Goal: Use online tool/utility: Utilize a website feature to perform a specific function

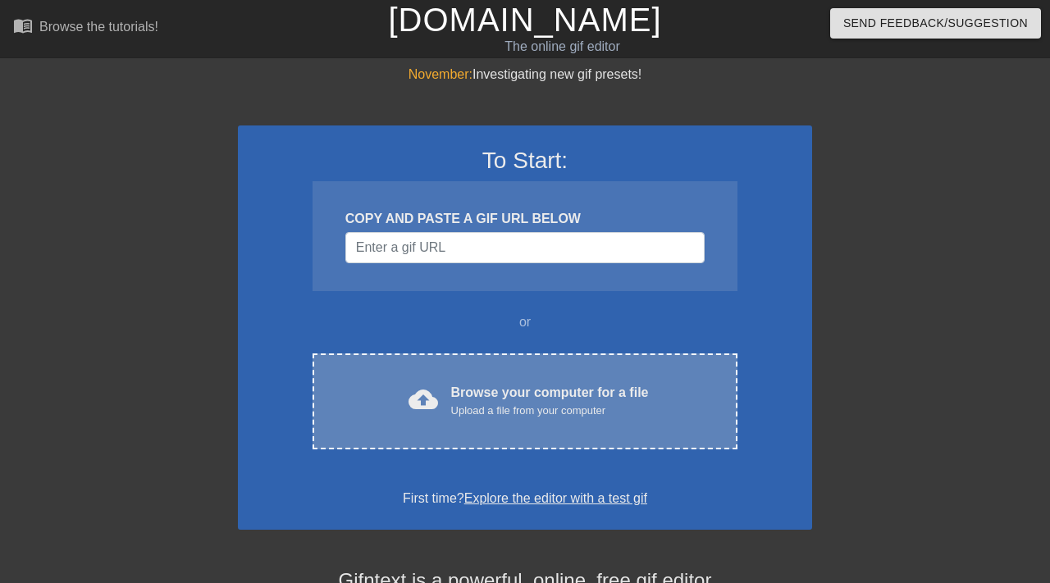
click at [447, 393] on div "cloud_upload Browse your computer for a file Upload a file from your computer" at bounding box center [525, 401] width 356 height 37
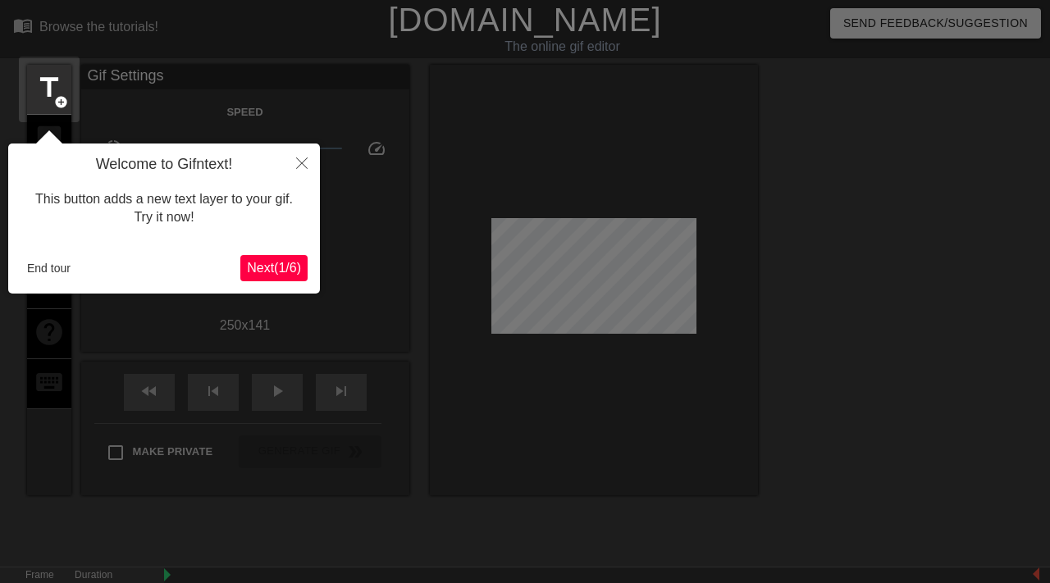
scroll to position [40, 0]
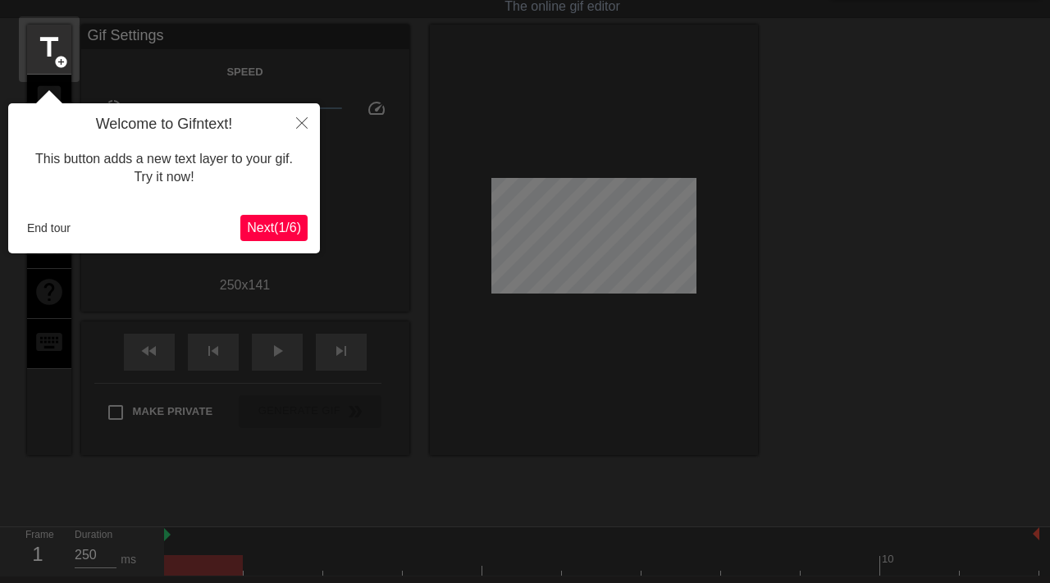
click at [267, 221] on span "Next ( 1 / 6 )" at bounding box center [274, 228] width 54 height 14
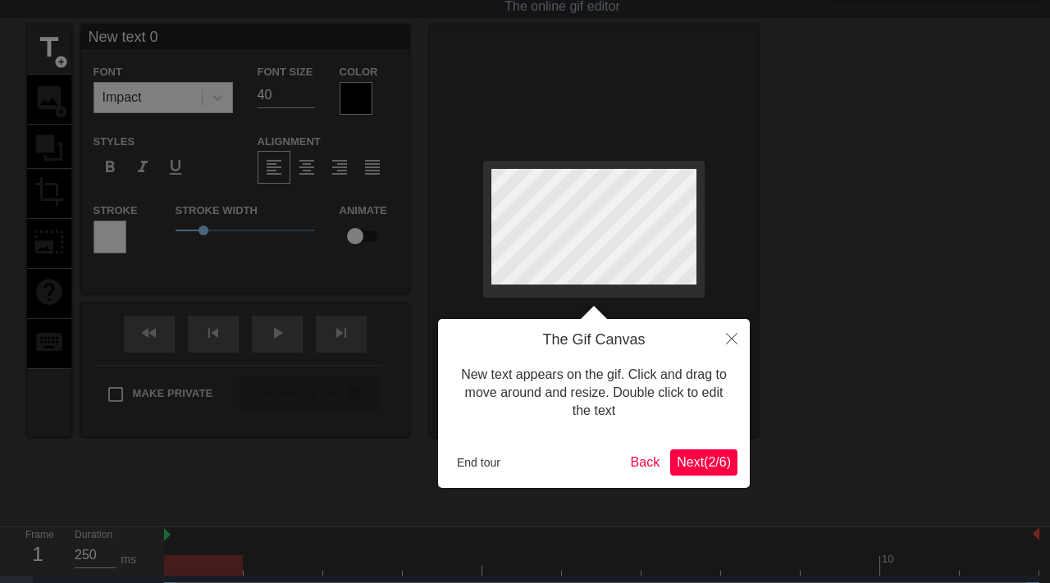
scroll to position [0, 0]
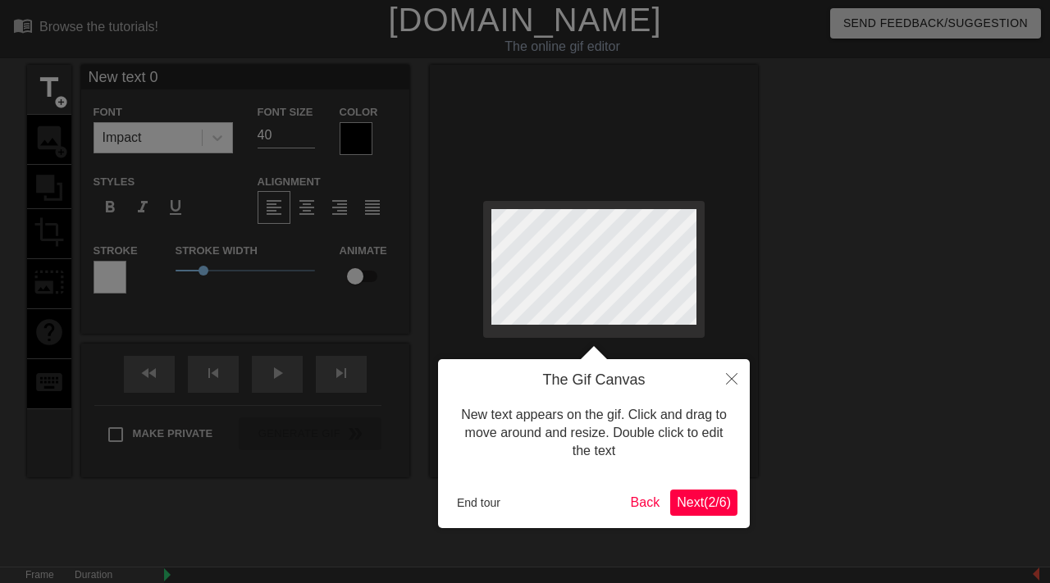
click at [680, 499] on span "Next ( 2 / 6 )" at bounding box center [704, 502] width 54 height 14
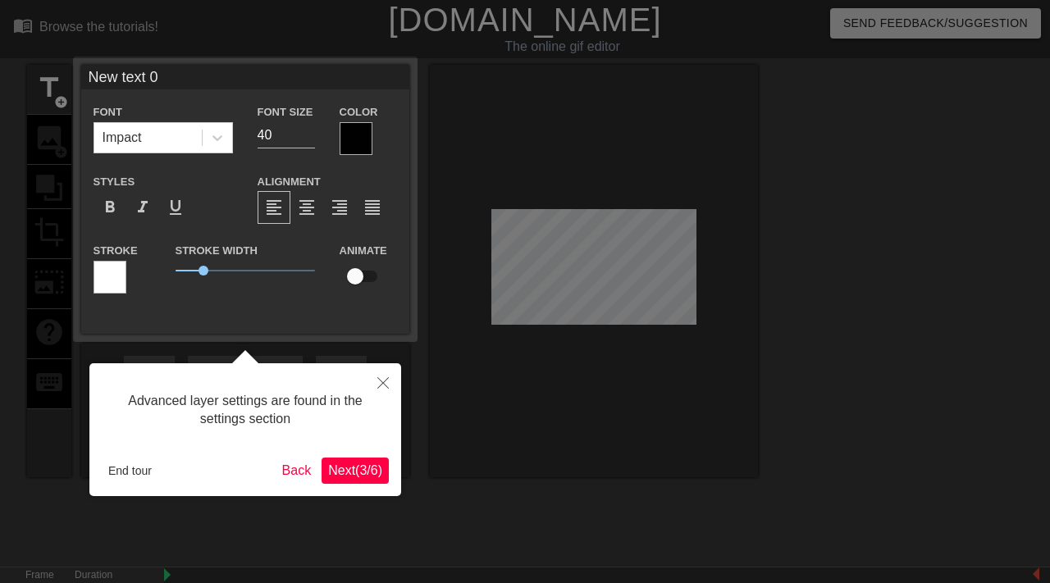
scroll to position [40, 0]
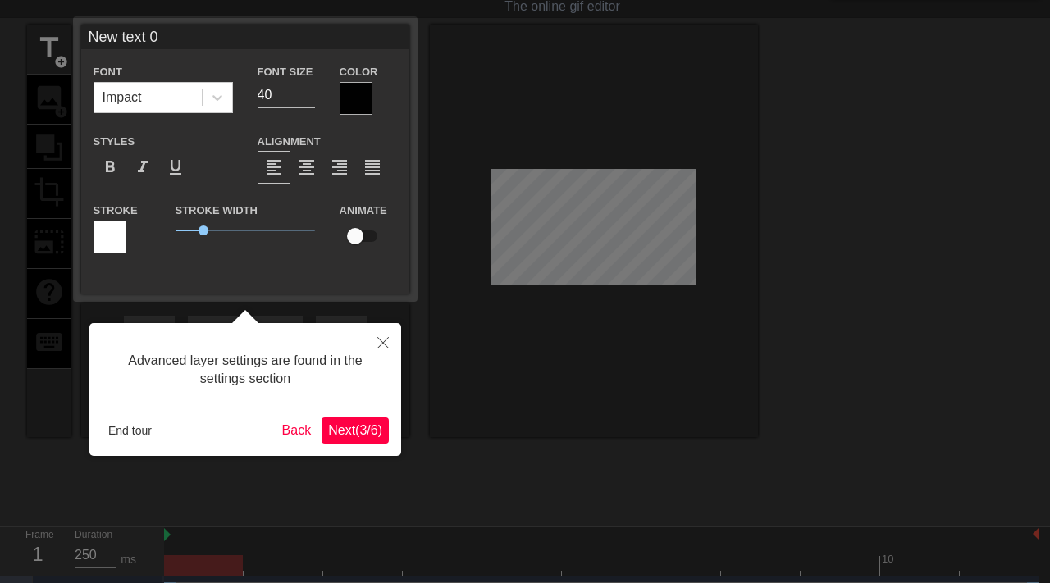
click at [372, 423] on span "Next ( 3 / 6 )" at bounding box center [355, 430] width 54 height 14
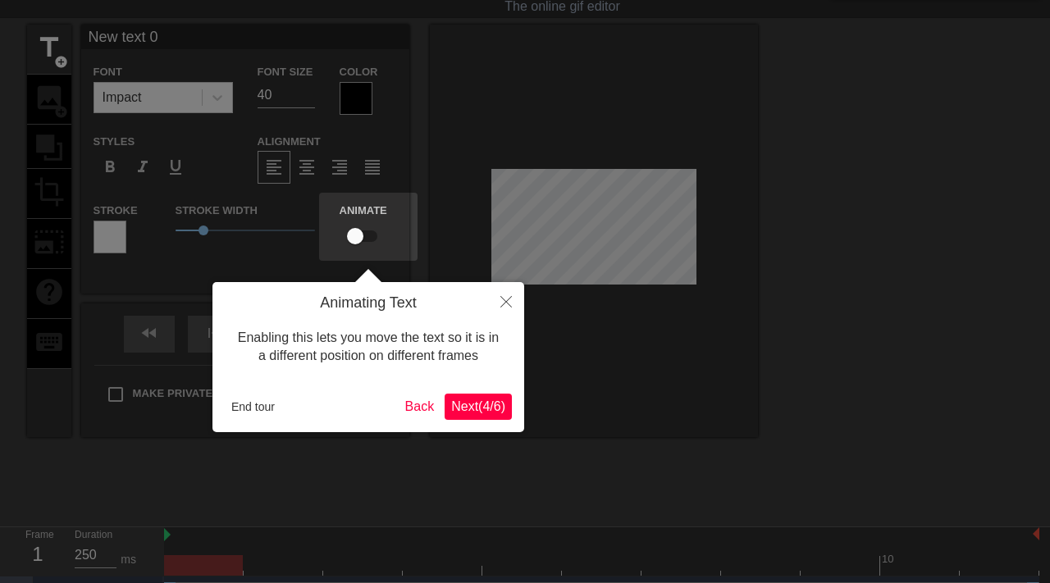
scroll to position [0, 0]
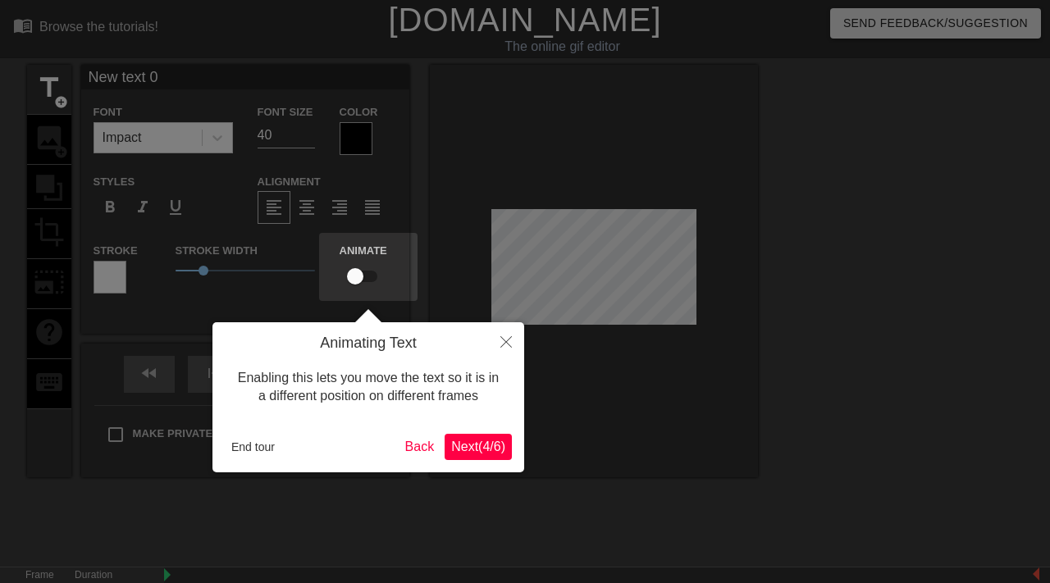
click at [473, 449] on span "Next ( 4 / 6 )" at bounding box center [478, 447] width 54 height 14
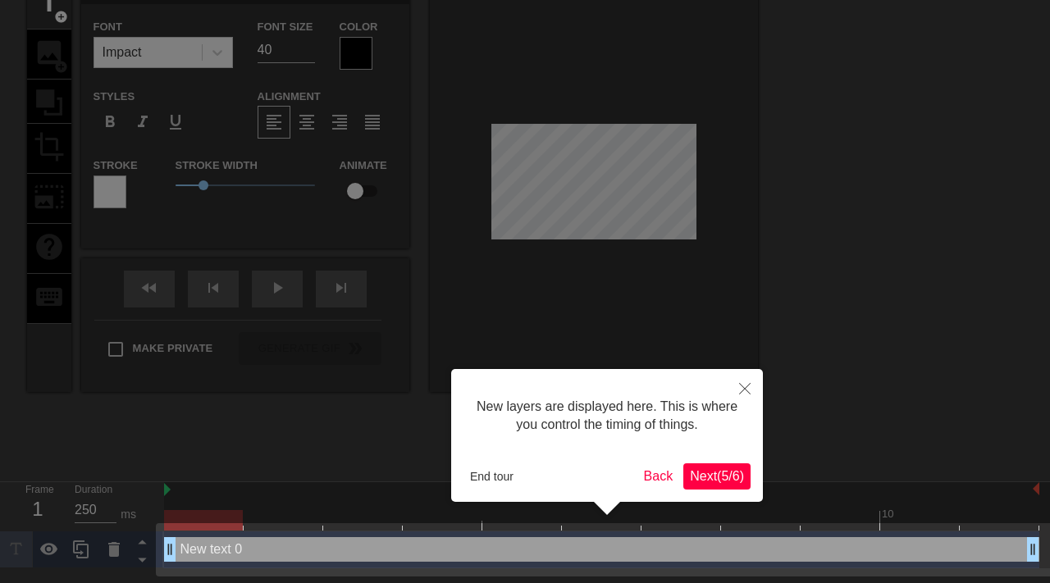
click at [710, 473] on span "Next ( 5 / 6 )" at bounding box center [717, 476] width 54 height 14
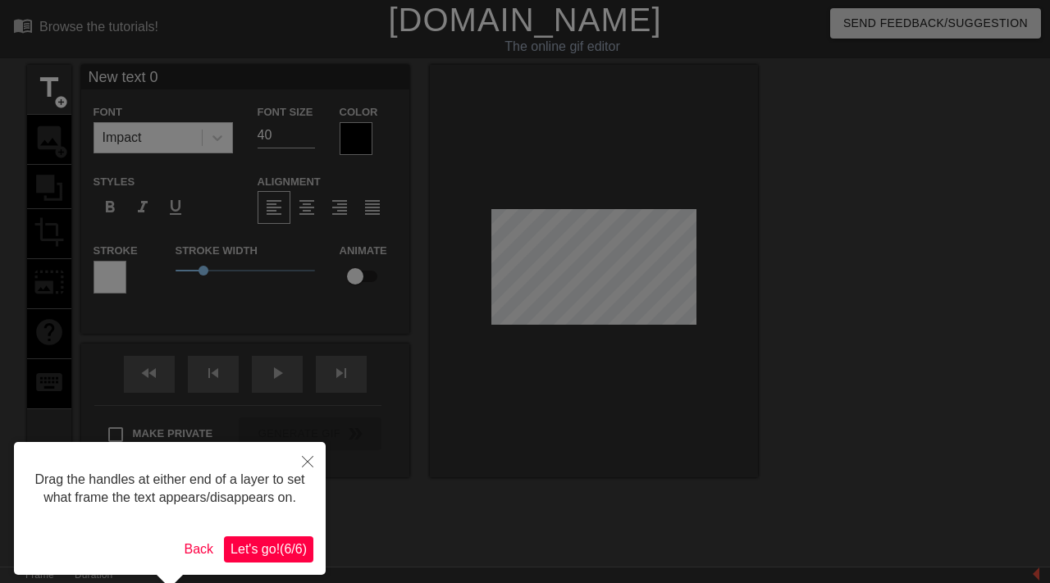
click at [281, 556] on span "Let's go! ( 6 / 6 )" at bounding box center [268, 549] width 76 height 14
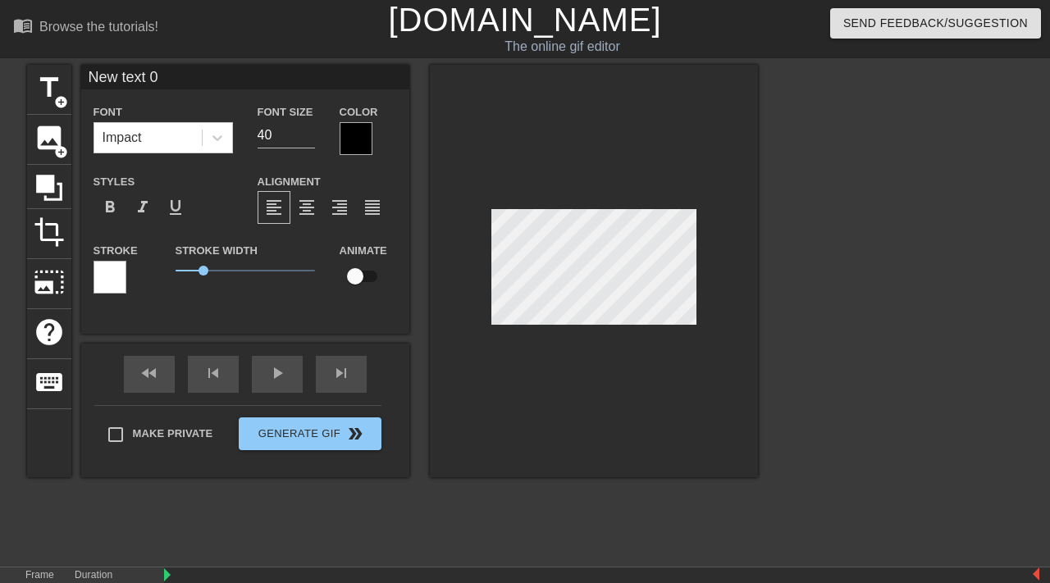
scroll to position [0, 1]
type input "L"
type textarea "L"
type input "LE"
type textarea "LEV"
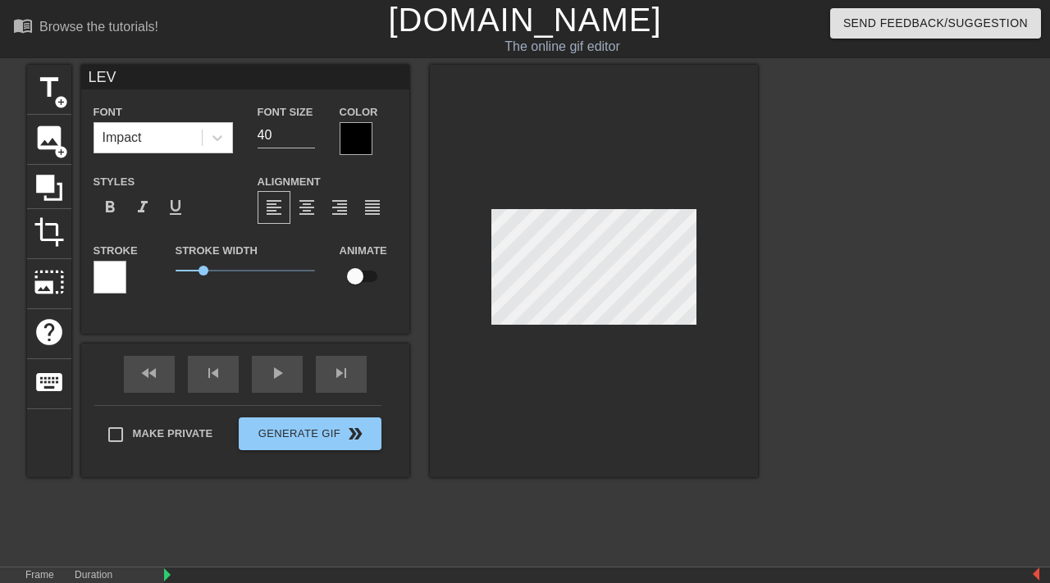
type input "LEVE"
type textarea "LEVE"
type input "LEVER"
type textarea "LEVER"
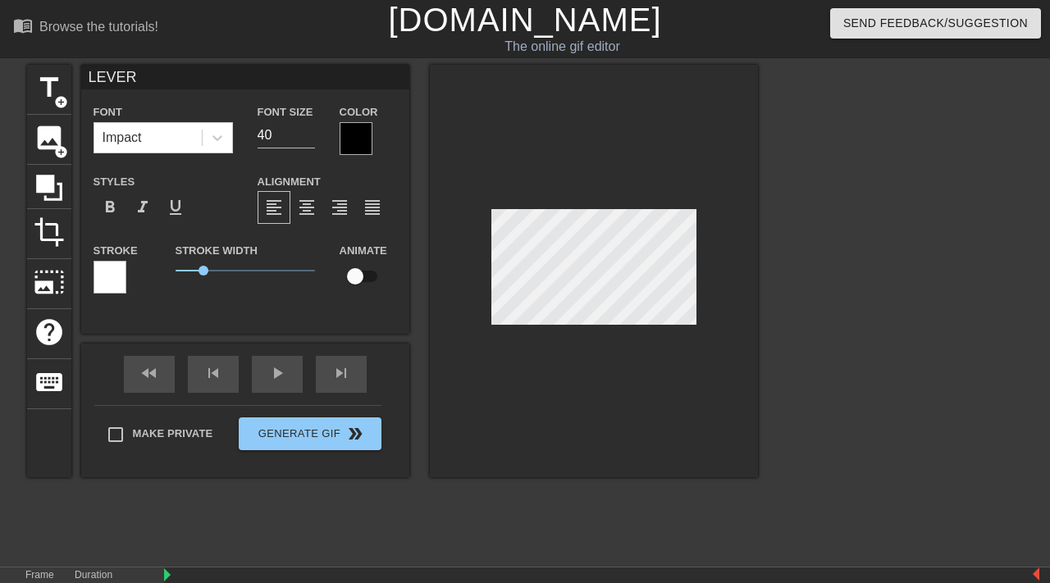
type input "[PERSON_NAME]"
type textarea "[PERSON_NAME]"
type input "LEVERAG"
type textarea "LEVERAG"
type input "LEVERAGE"
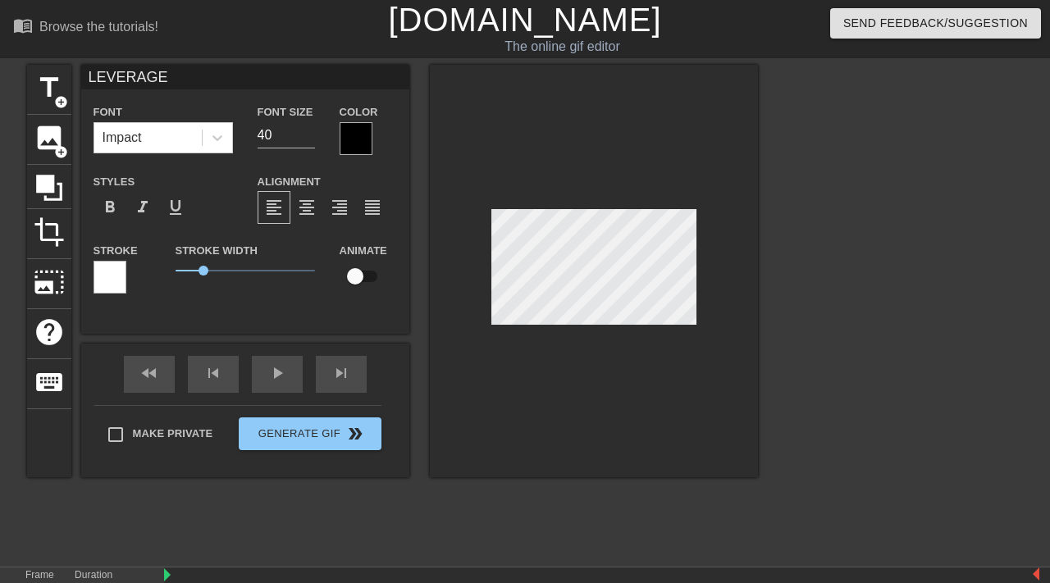
scroll to position [0, 2]
type textarea "LEVERAGE"
type input "LEVERAGE1"
type textarea "LEVERAGE1"
type input "LEVERAGE1!"
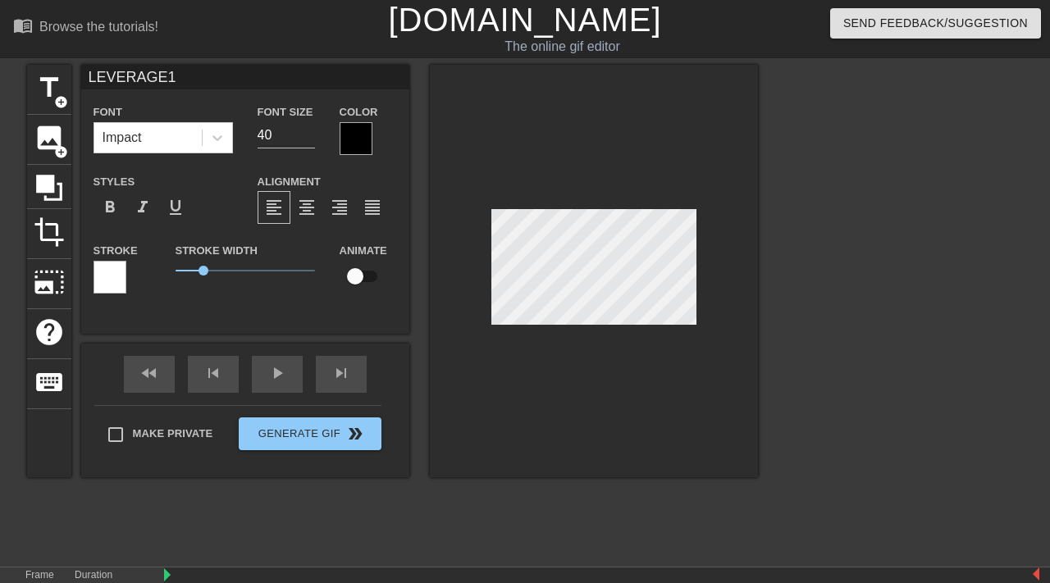
type textarea "LEVERAGE1!"
type input "LEVERAGE1"
type textarea "LEVERAGE1"
type input "LEVERAGE"
type textarea "LEVERAGE"
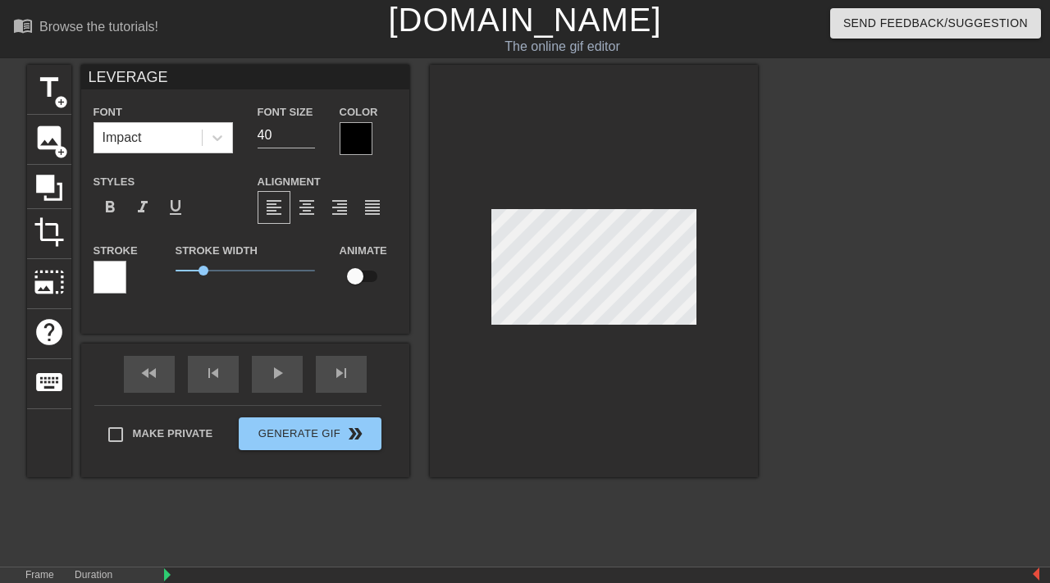
type input "LEVERAGE!"
type textarea "LEVERAGE!"
type input "LEVERAGE!!"
type textarea "LEVERAGE!!"
type input "LEVERAGE!!!"
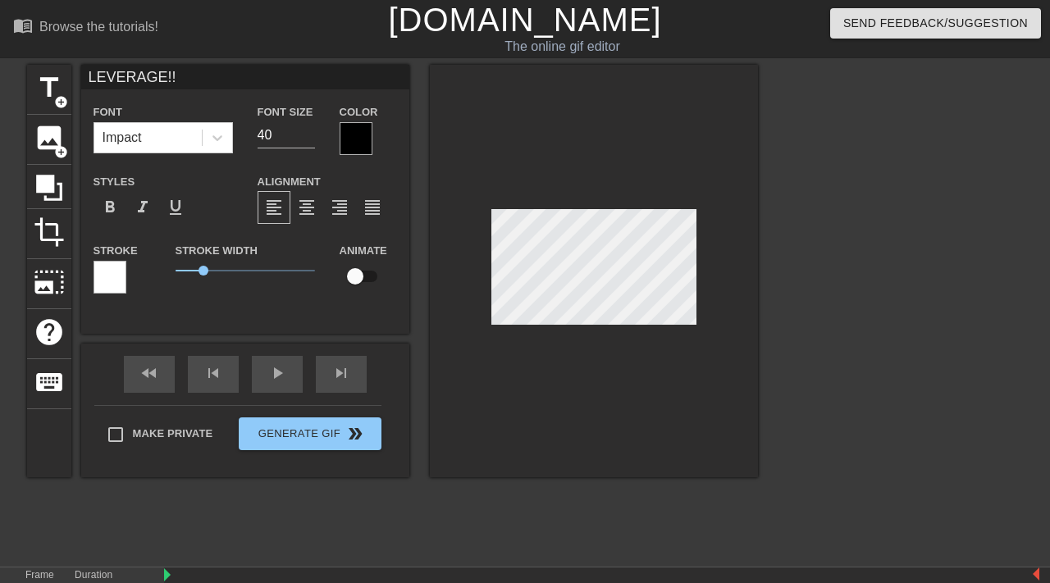
type textarea "LEVERAGE!!!"
click at [266, 369] on div "fast_rewind skip_previous play_arrow skip_next" at bounding box center [245, 375] width 267 height 62
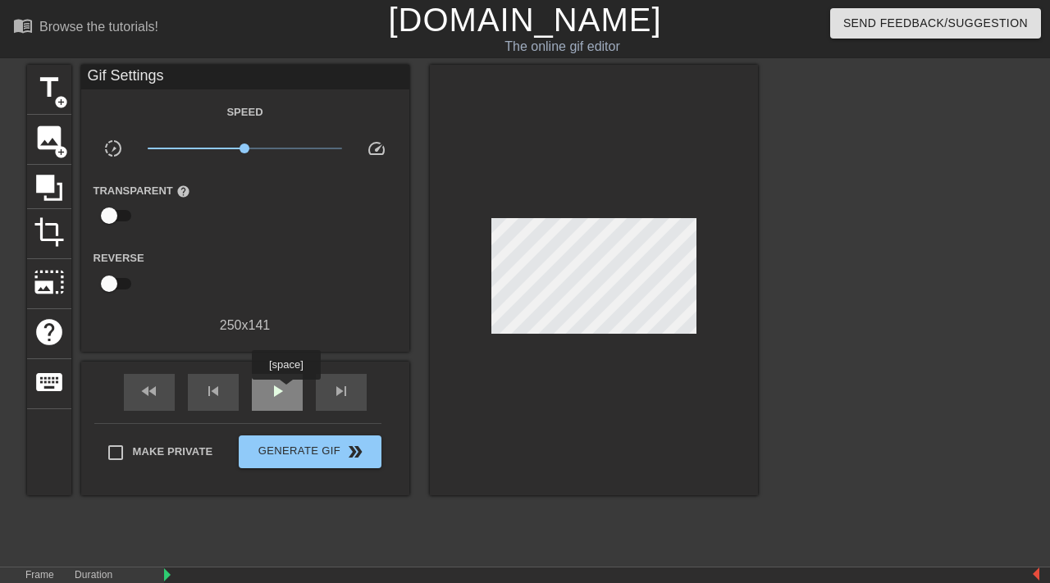
click at [288, 391] on div "play_arrow" at bounding box center [277, 392] width 51 height 37
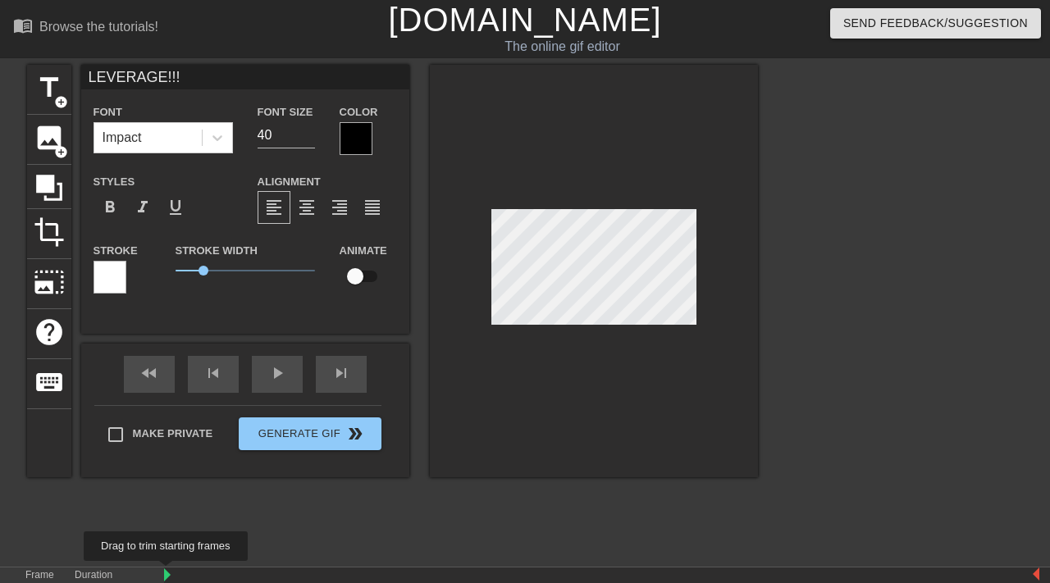
click at [170, 572] on img at bounding box center [167, 574] width 7 height 13
drag, startPoint x: 166, startPoint y: 575, endPoint x: 360, endPoint y: 575, distance: 193.5
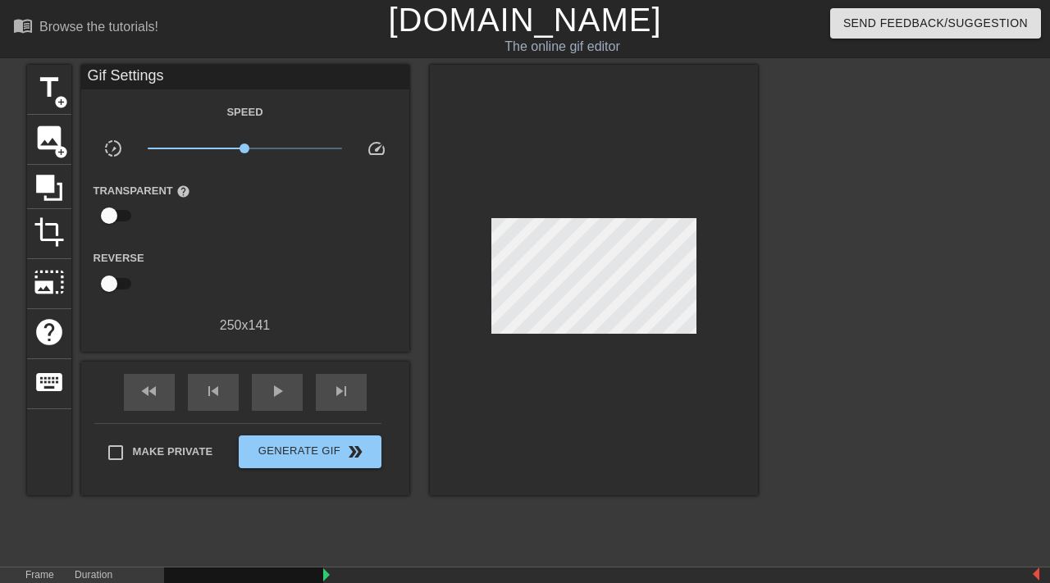
click at [267, 373] on div "fast_rewind skip_previous play_arrow skip_next" at bounding box center [245, 393] width 267 height 62
click at [271, 387] on span "play_arrow" at bounding box center [277, 391] width 20 height 20
drag, startPoint x: 324, startPoint y: 577, endPoint x: 149, endPoint y: 577, distance: 174.7
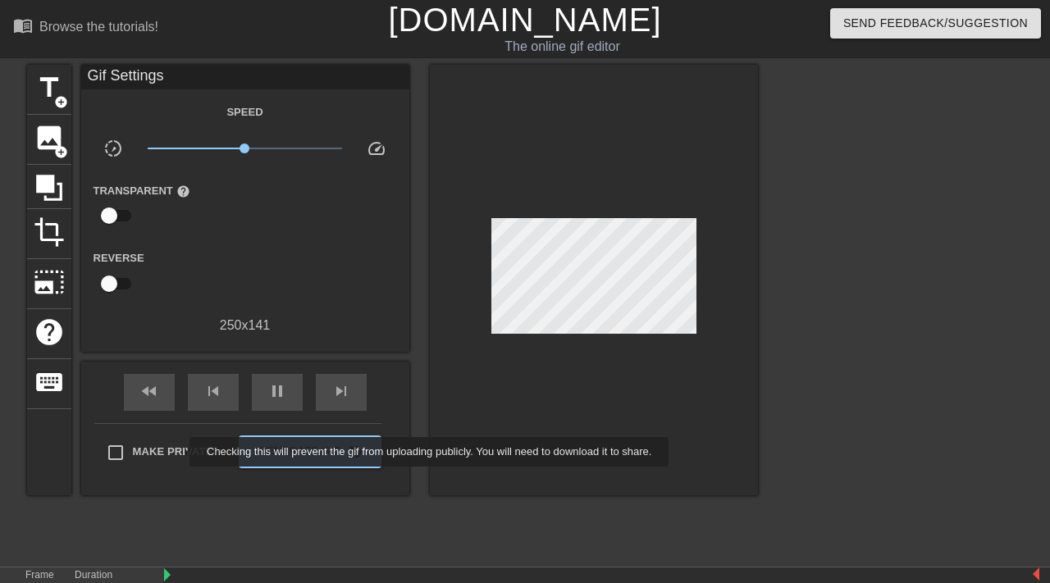
click at [179, 452] on span "Make Private" at bounding box center [173, 452] width 80 height 16
click at [133, 452] on input "Make Private" at bounding box center [115, 452] width 34 height 34
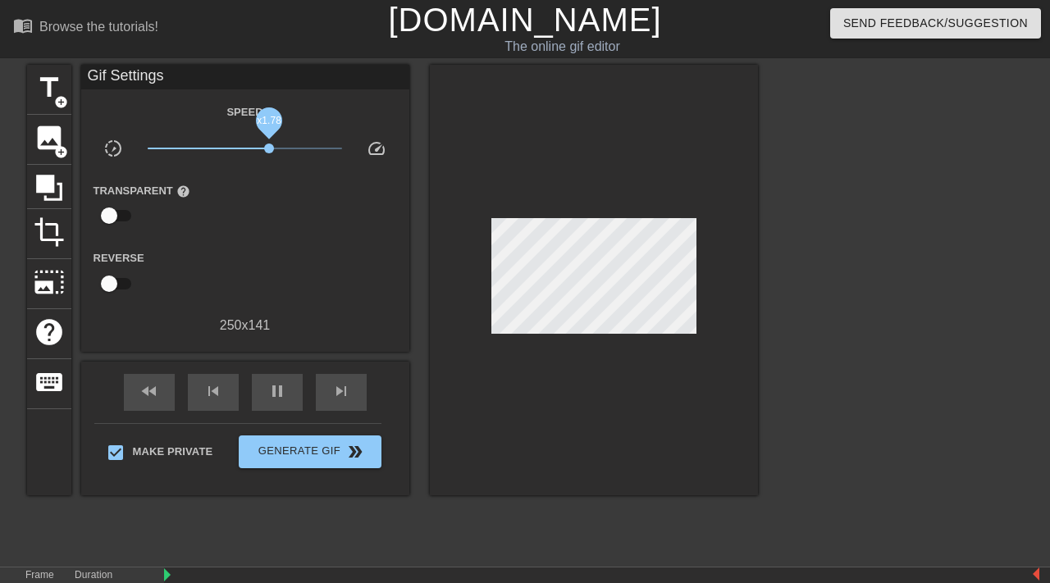
click at [269, 147] on span "x1.78" at bounding box center [245, 149] width 194 height 20
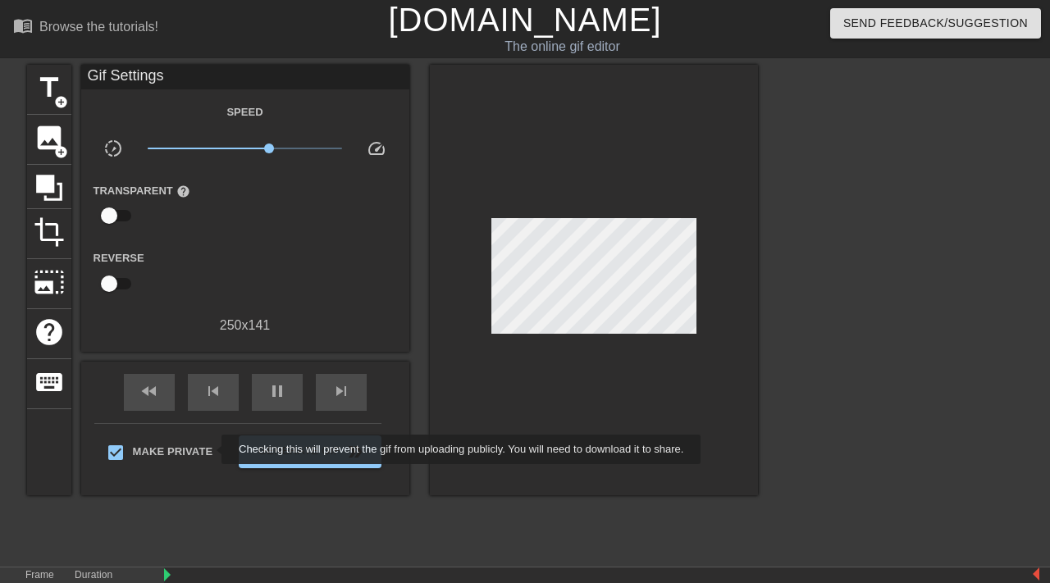
click at [211, 449] on span "Make Private" at bounding box center [173, 452] width 80 height 16
click at [133, 449] on input "Make Private" at bounding box center [115, 452] width 34 height 34
checkbox input "false"
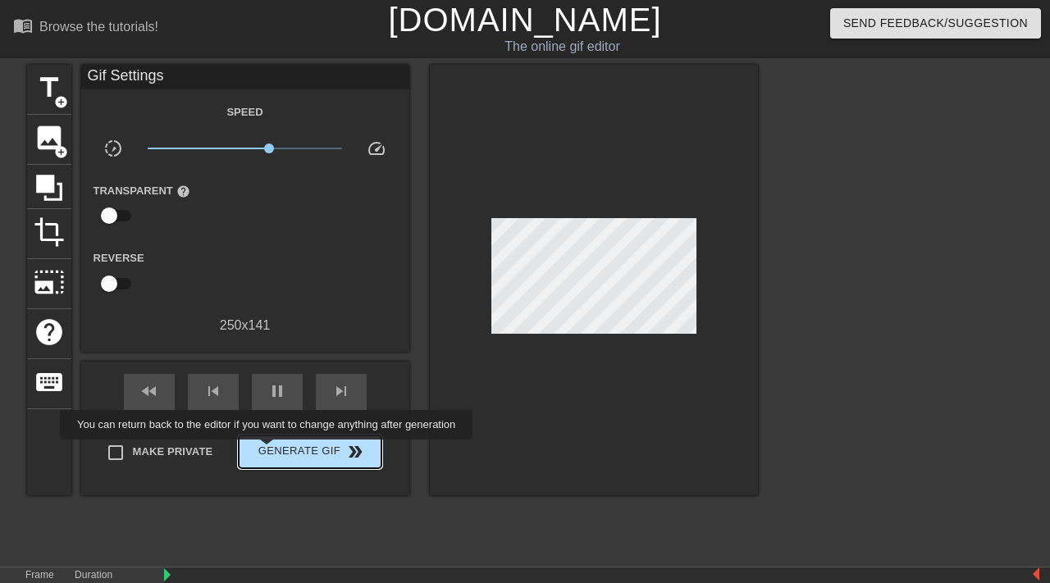
click at [277, 451] on span "Generate Gif double_arrow" at bounding box center [309, 452] width 129 height 20
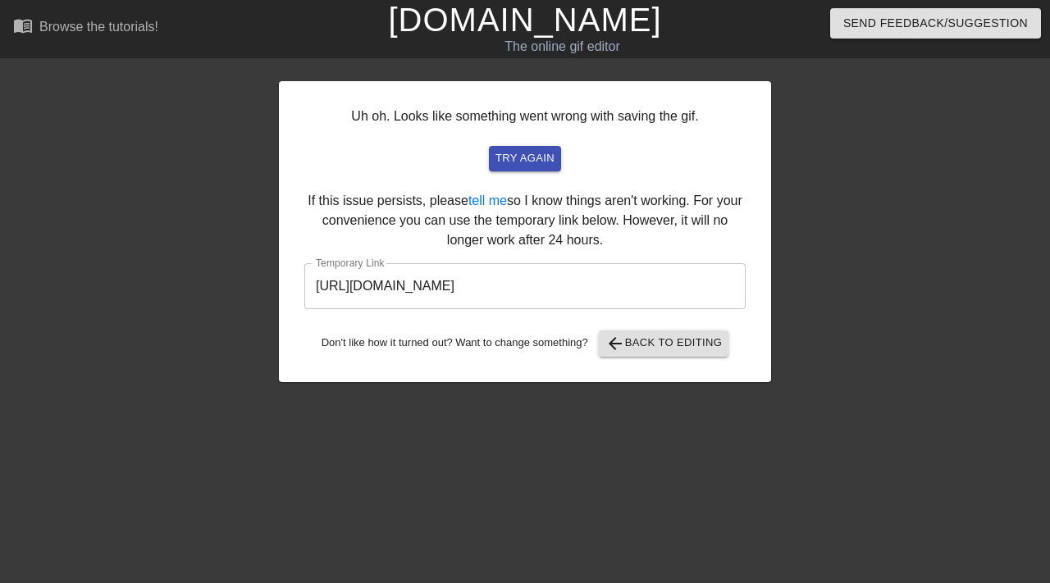
click at [604, 289] on input "[URL][DOMAIN_NAME]" at bounding box center [524, 286] width 441 height 46
click at [867, 318] on div at bounding box center [914, 311] width 246 height 492
click at [636, 349] on span "arrow_back Back to Editing" at bounding box center [663, 344] width 117 height 20
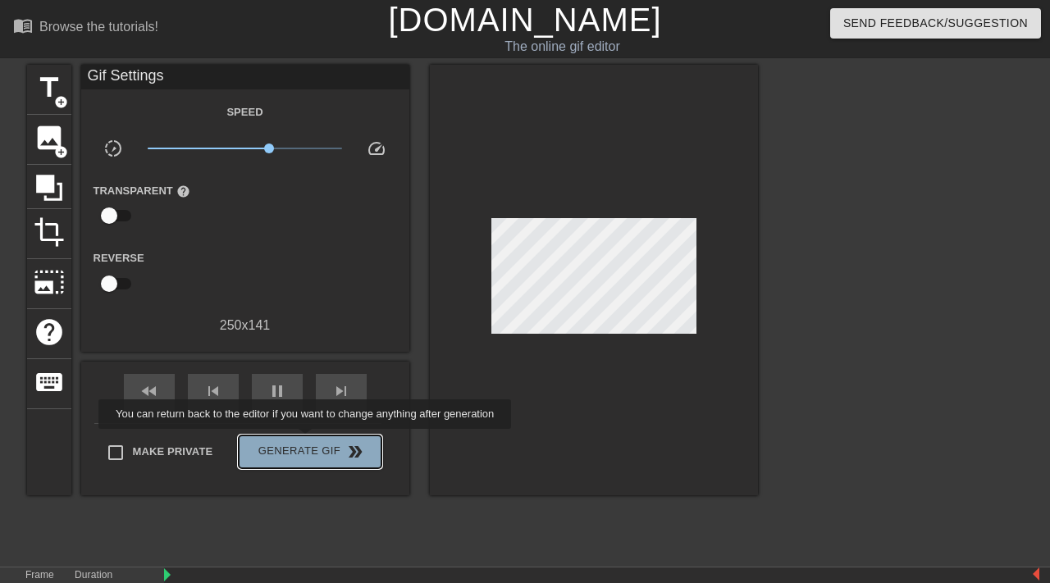
click at [316, 440] on button "Generate Gif double_arrow" at bounding box center [310, 451] width 142 height 33
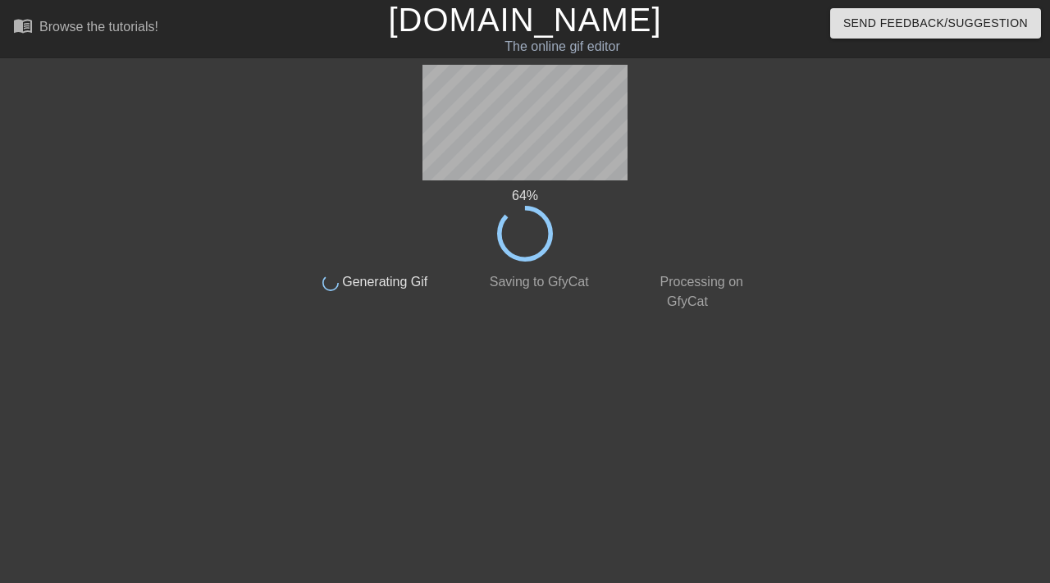
click at [745, 364] on div "64 % done Generating Gif done Saving to GfyCat done Processing on GfyCat title …" at bounding box center [525, 311] width 463 height 492
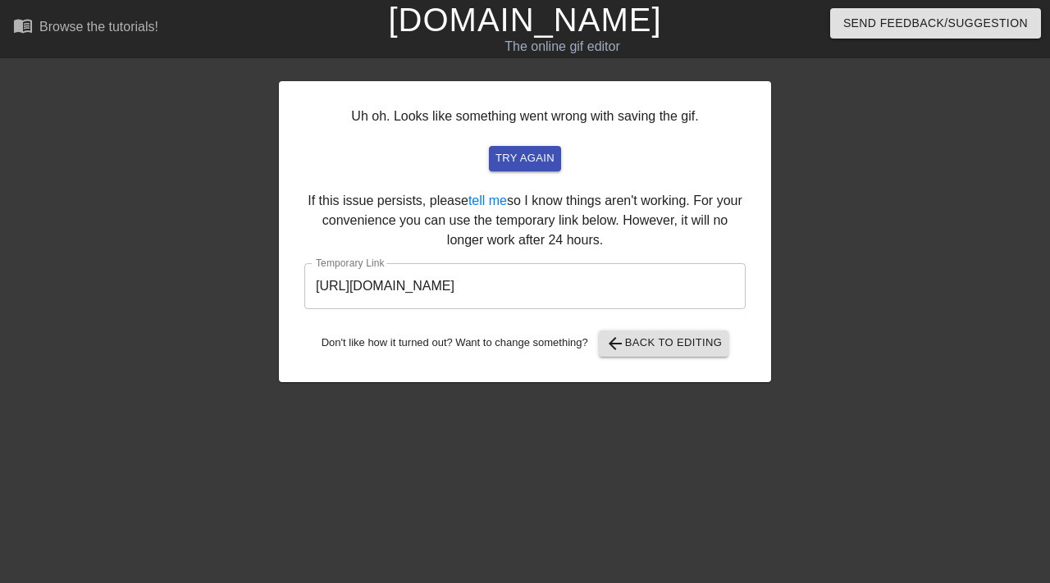
click at [771, 281] on div "Uh oh. Looks like something went wrong with saving the gif. try again If this i…" at bounding box center [525, 311] width 1050 height 492
click at [517, 149] on span "try again" at bounding box center [524, 158] width 59 height 19
click at [837, 267] on div at bounding box center [914, 311] width 246 height 492
click at [686, 342] on span "arrow_back Back to Editing" at bounding box center [663, 344] width 117 height 20
